Goal: Information Seeking & Learning: Check status

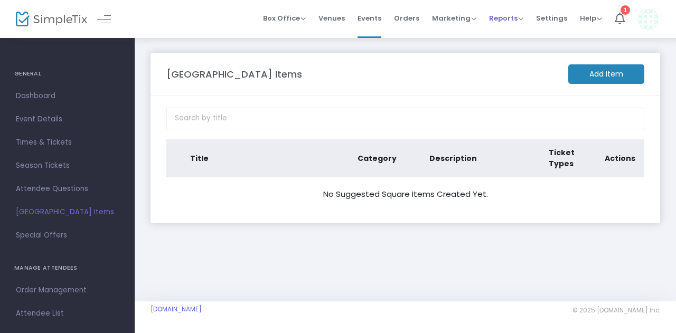
click at [511, 11] on span "Reports Analytics Sales Reports Download" at bounding box center [506, 18] width 34 height 27
click at [513, 25] on span "Reports Analytics Sales Reports Download" at bounding box center [506, 18] width 34 height 27
click at [524, 17] on span "Reports" at bounding box center [506, 18] width 34 height 10
click at [516, 58] on li "Sales Reports" at bounding box center [523, 55] width 69 height 21
